Goal: Navigation & Orientation: Find specific page/section

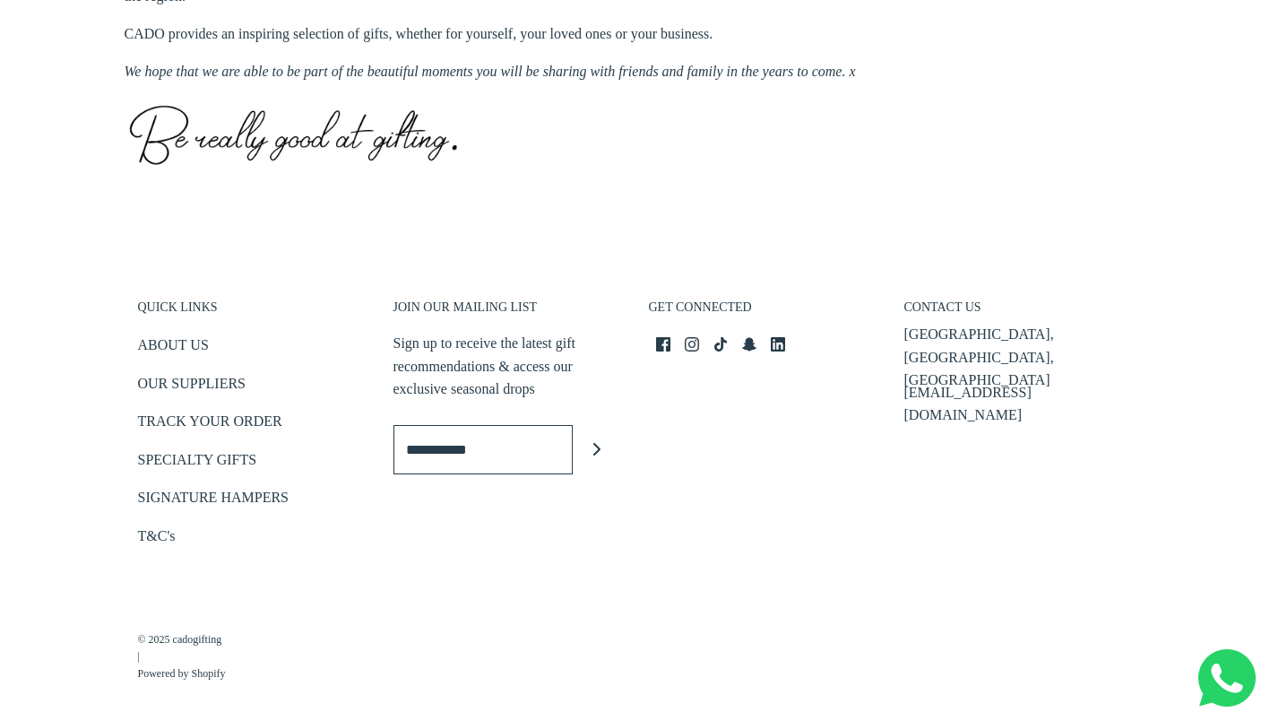
scroll to position [943, 0]
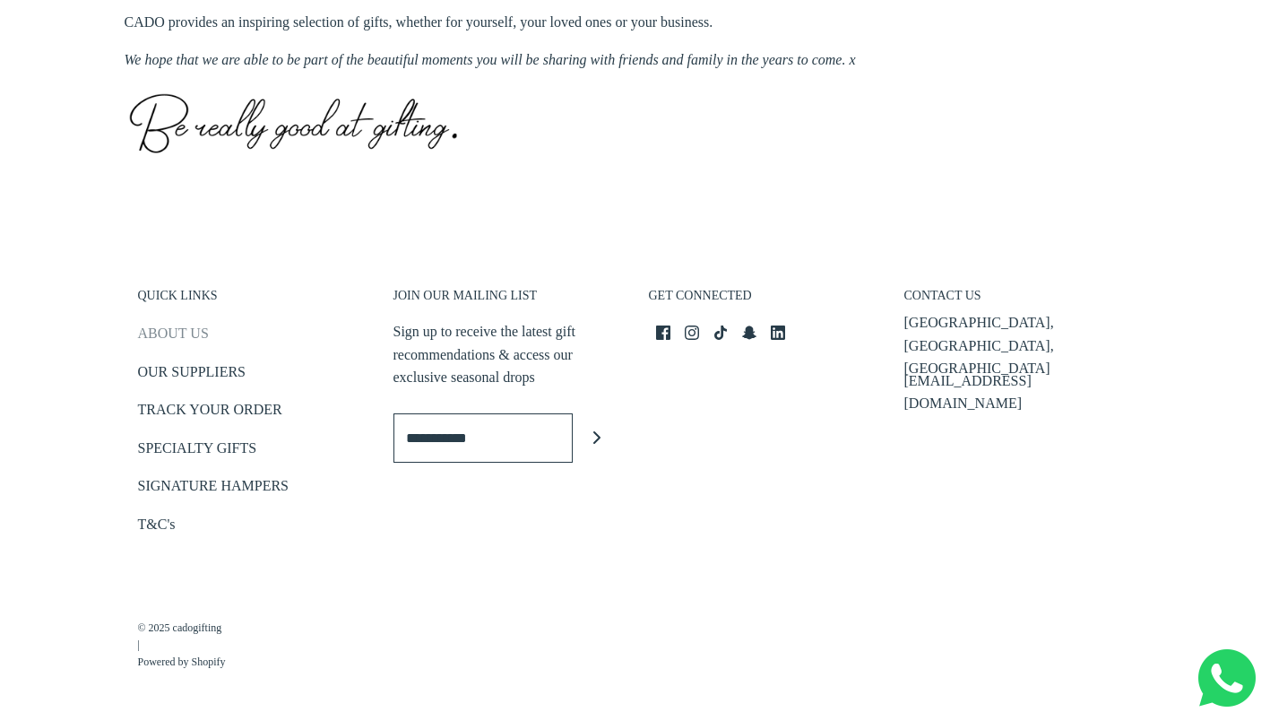
click at [182, 348] on link "ABOUT US" at bounding box center [173, 337] width 71 height 30
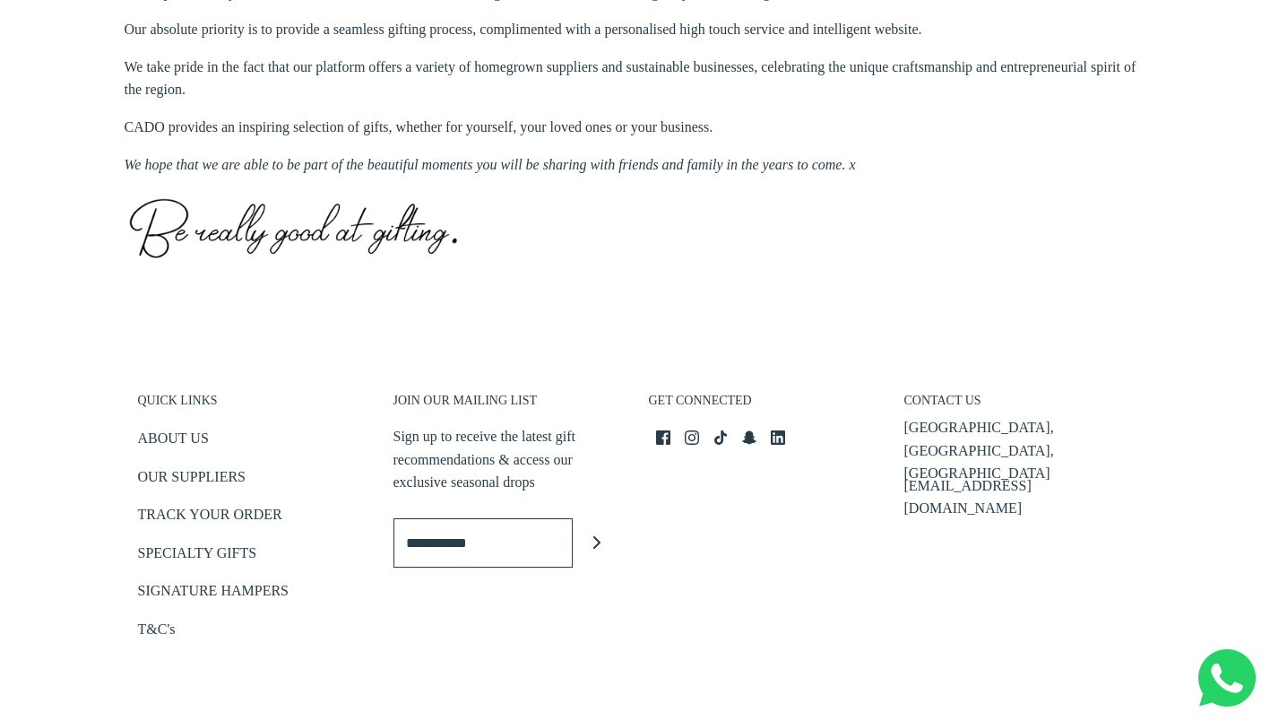
scroll to position [848, 0]
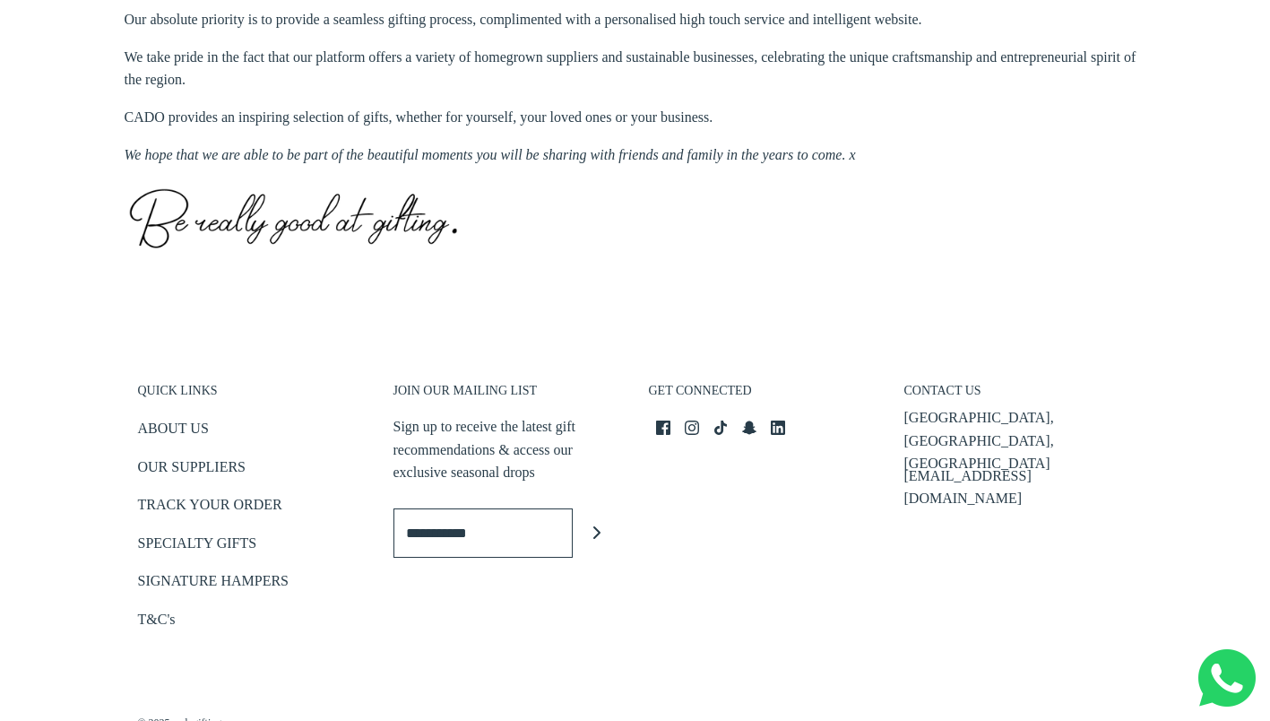
click at [206, 392] on h3 "QUICK LINKS" at bounding box center [252, 395] width 229 height 25
click at [196, 391] on h3 "QUICK LINKS" at bounding box center [252, 395] width 229 height 25
click at [229, 464] on link "OUR SUPPLIERS" at bounding box center [192, 470] width 108 height 30
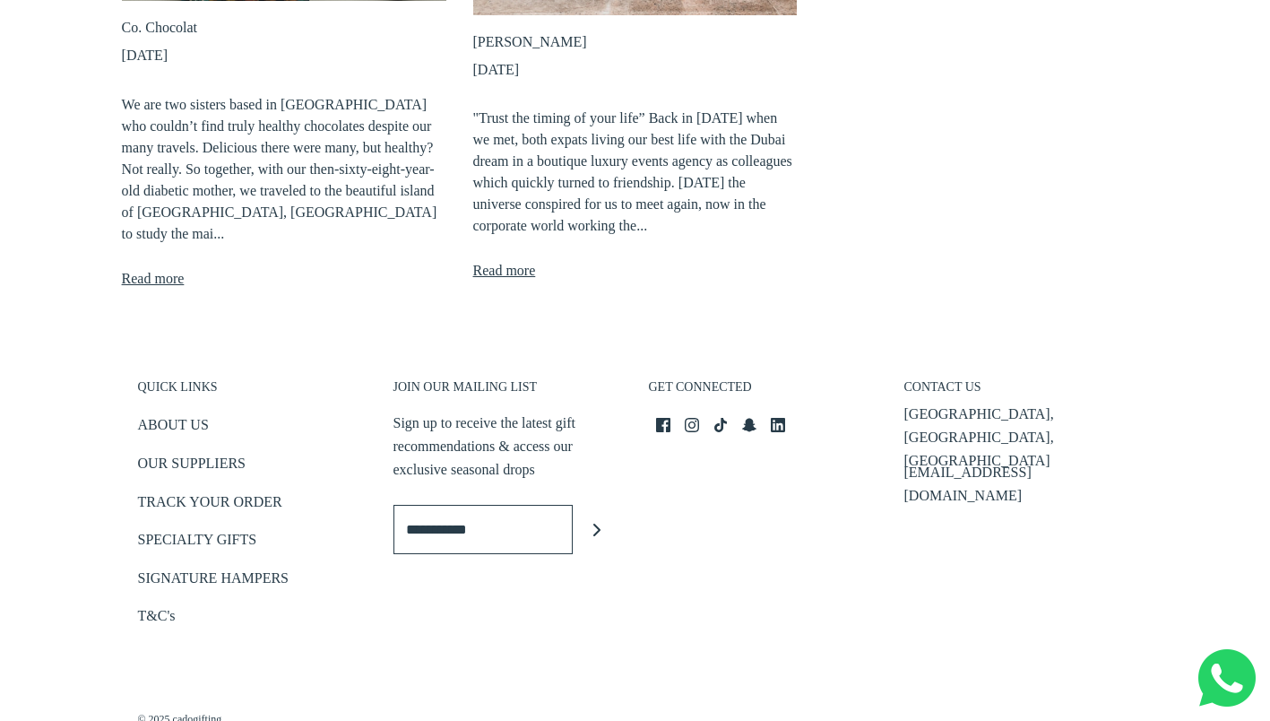
scroll to position [704, 0]
click at [239, 490] on link "TRACK YOUR ORDER" at bounding box center [210, 505] width 144 height 30
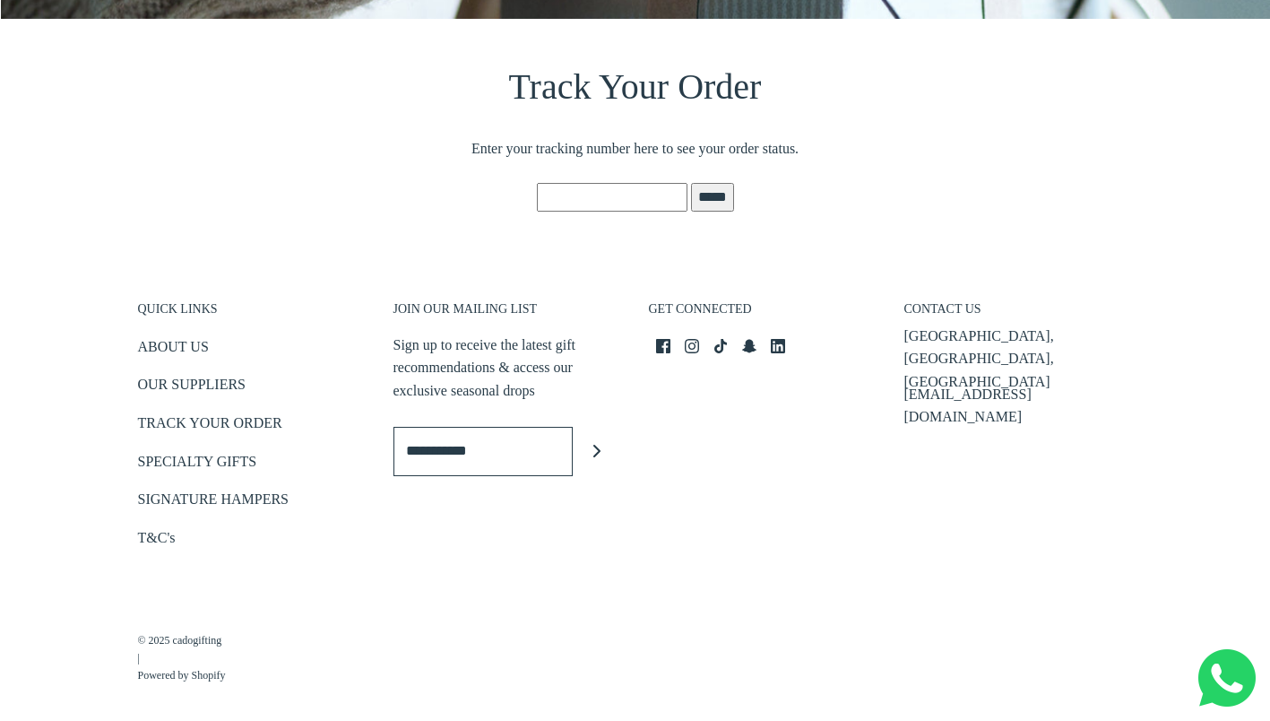
scroll to position [453, 0]
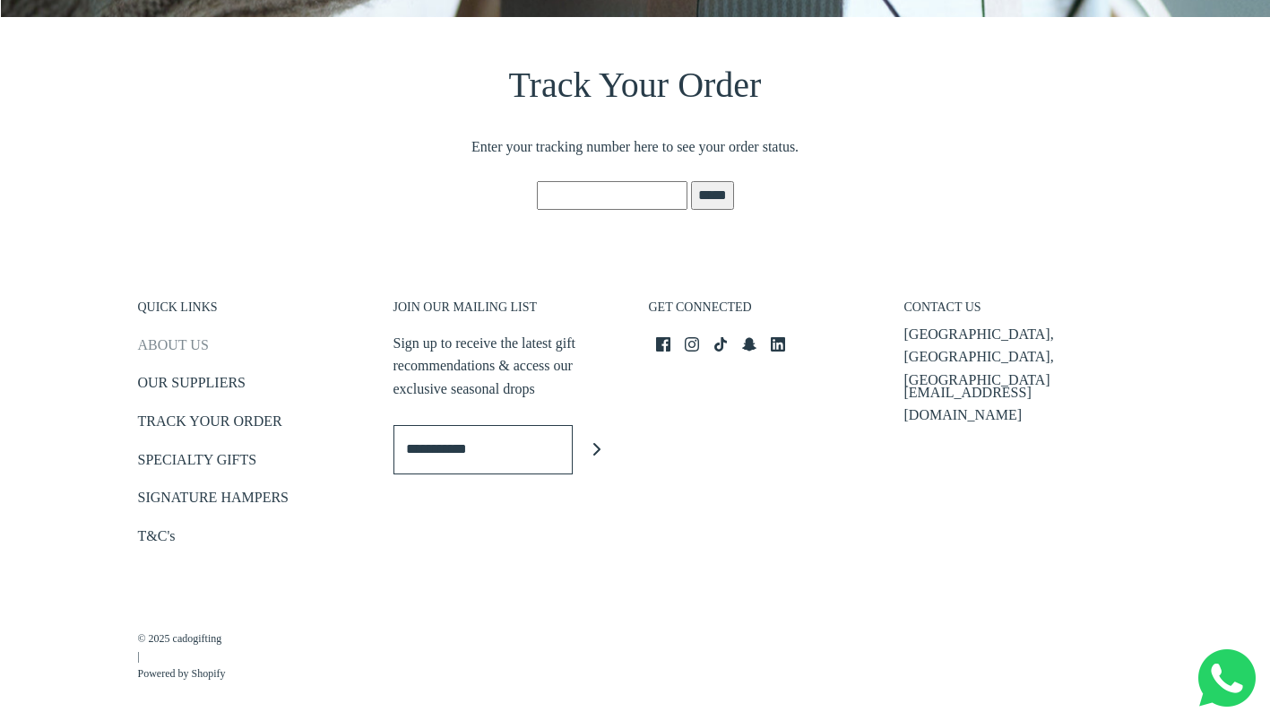
click at [182, 348] on link "ABOUT US" at bounding box center [173, 349] width 71 height 30
